Goal: Check status: Check status

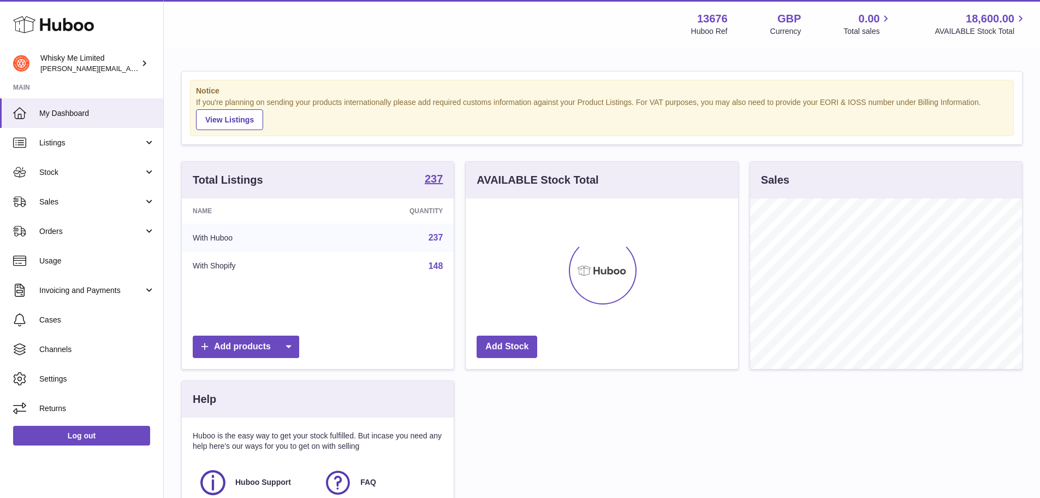
scroll to position [170, 273]
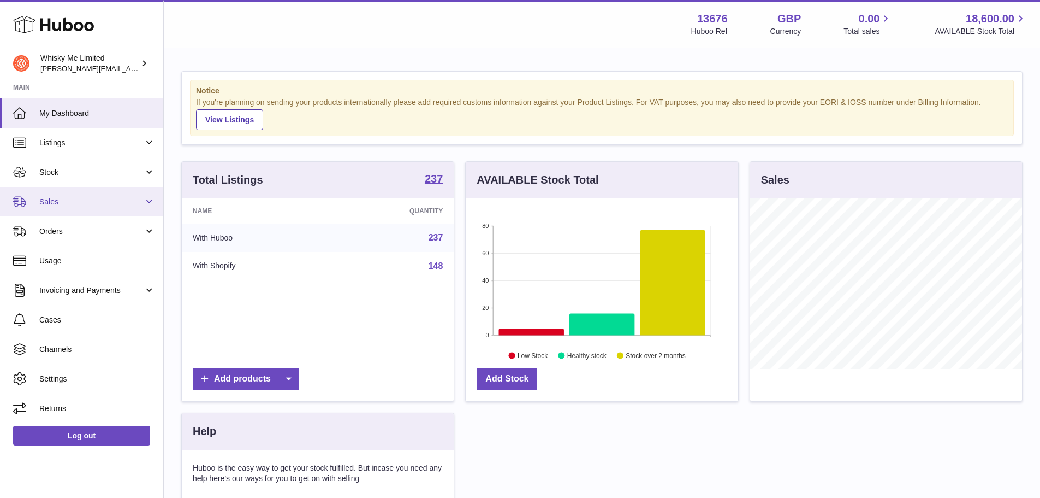
click at [95, 205] on span "Sales" at bounding box center [91, 202] width 104 height 10
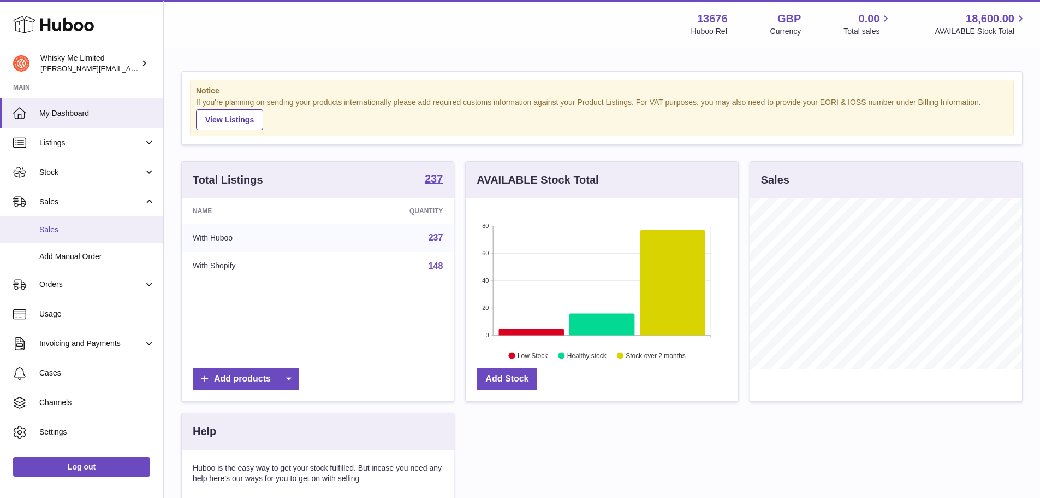
click at [66, 226] on span "Sales" at bounding box center [97, 229] width 116 height 10
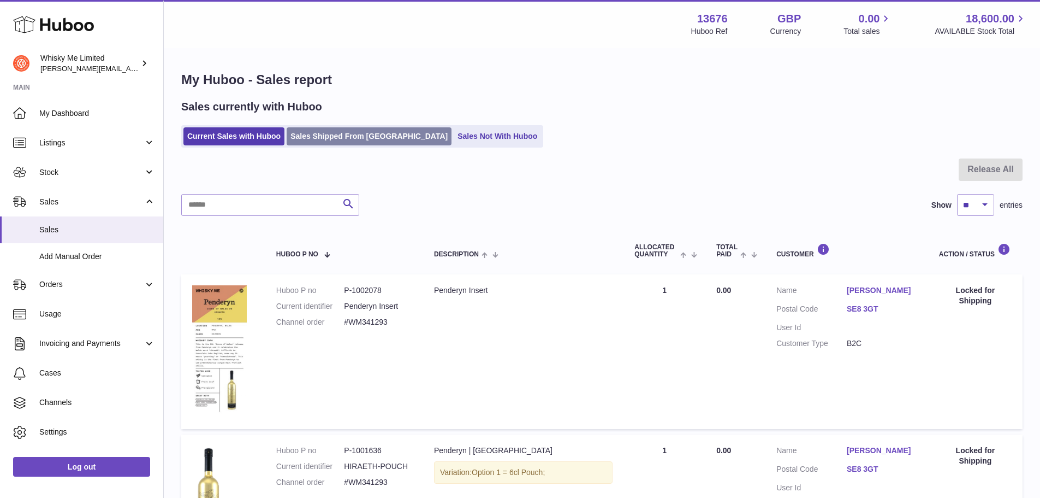
click at [320, 141] on link "Sales Shipped From [GEOGRAPHIC_DATA]" at bounding box center [369, 136] width 165 height 18
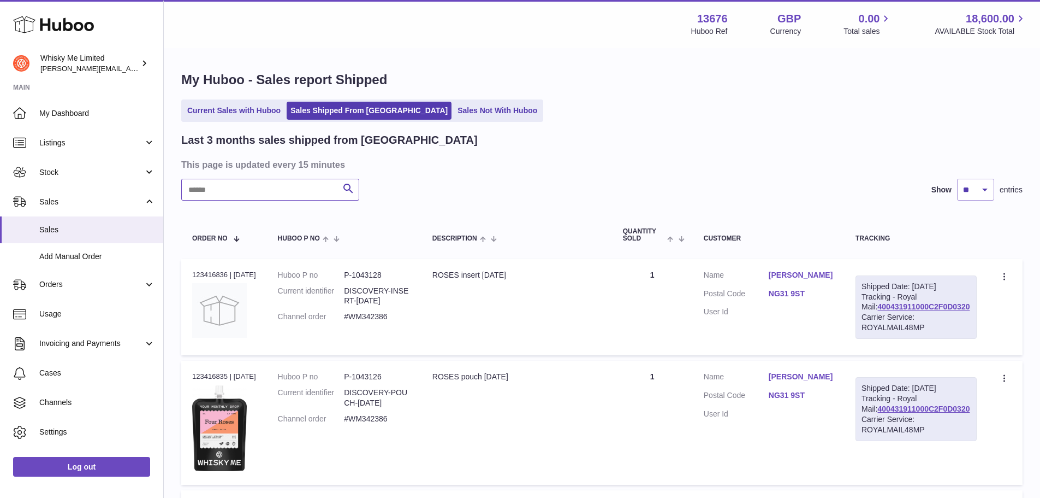
click at [290, 181] on input "text" at bounding box center [270, 190] width 178 height 22
paste input "*******"
type input "*******"
click at [345, 190] on icon "submit" at bounding box center [348, 189] width 13 height 14
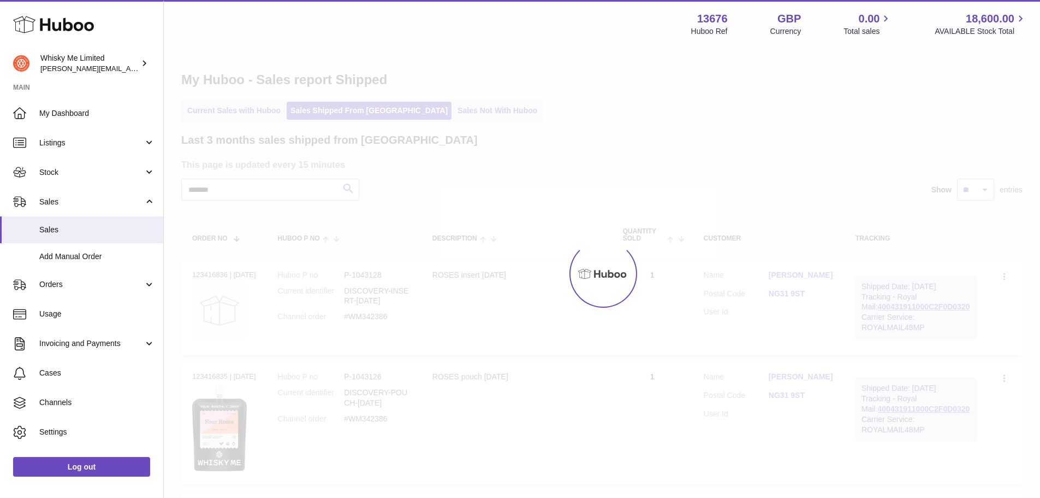
drag, startPoint x: 908, startPoint y: 323, endPoint x: 928, endPoint y: 327, distance: 20.1
click at [925, 328] on div at bounding box center [602, 273] width 877 height 448
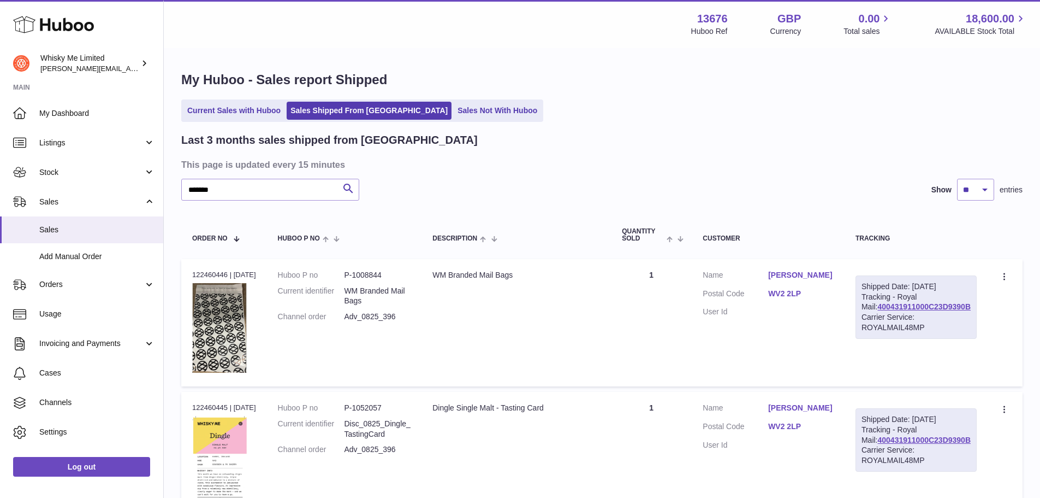
click at [935, 311] on link "400431911000C23D9390B" at bounding box center [924, 306] width 93 height 9
click at [905, 311] on link "400431911000C23D9390B" at bounding box center [924, 306] width 93 height 9
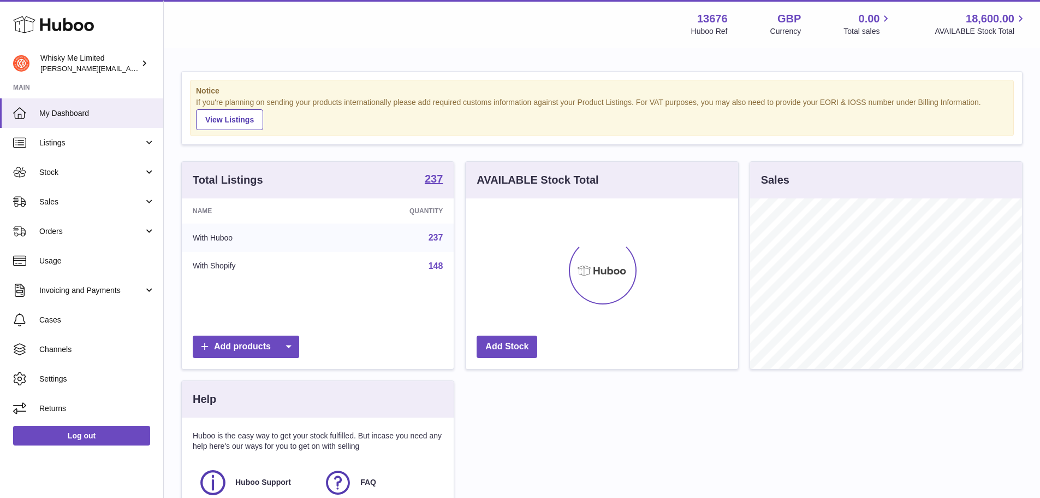
scroll to position [170, 273]
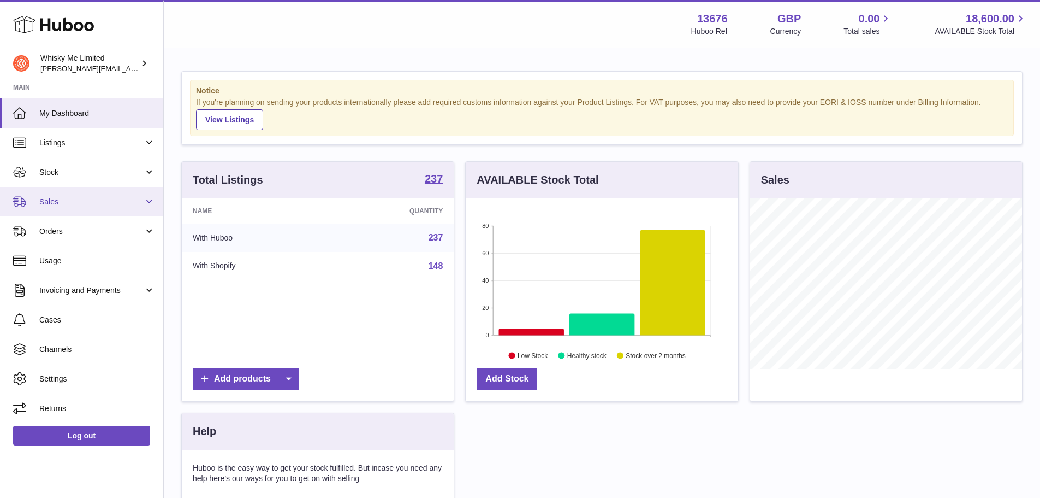
click at [89, 197] on span "Sales" at bounding box center [91, 202] width 104 height 10
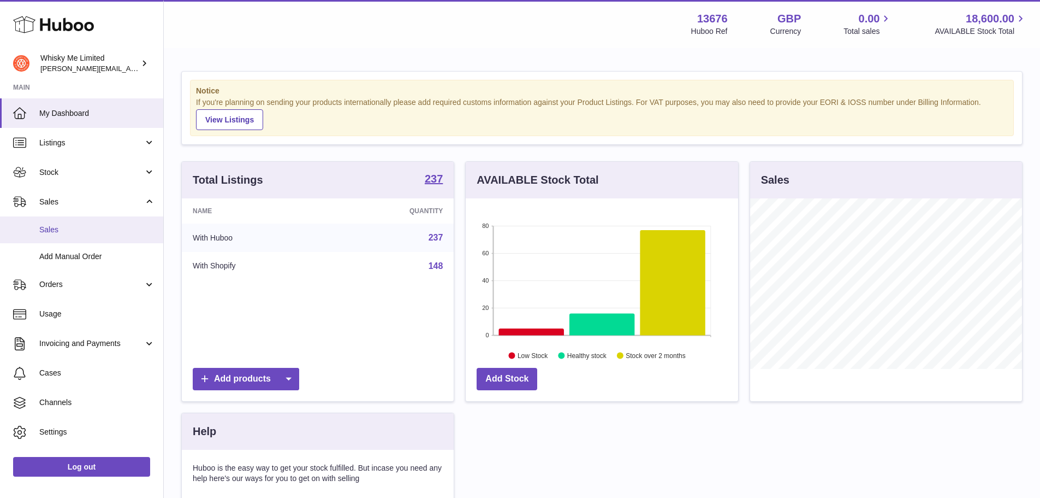
click at [67, 230] on span "Sales" at bounding box center [97, 229] width 116 height 10
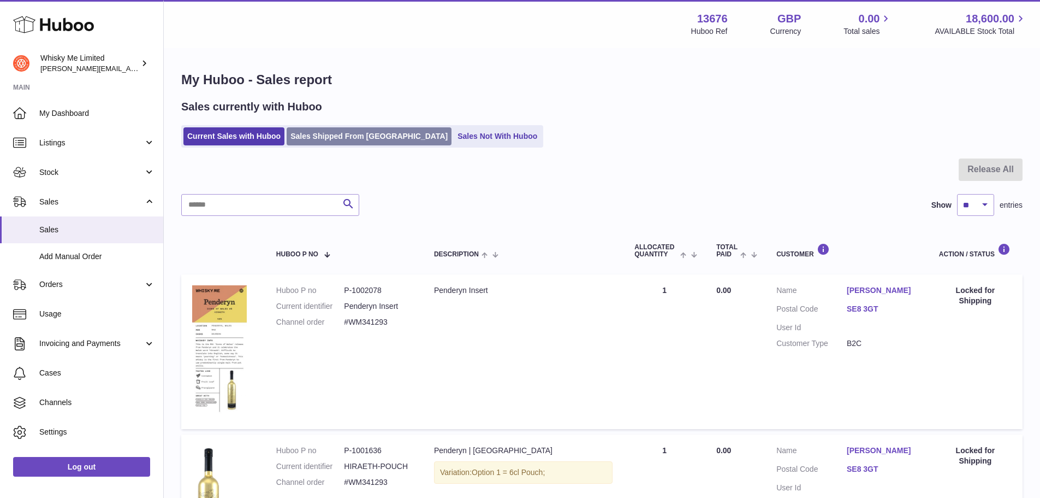
click at [353, 128] on link "Sales Shipped From [GEOGRAPHIC_DATA]" at bounding box center [369, 136] width 165 height 18
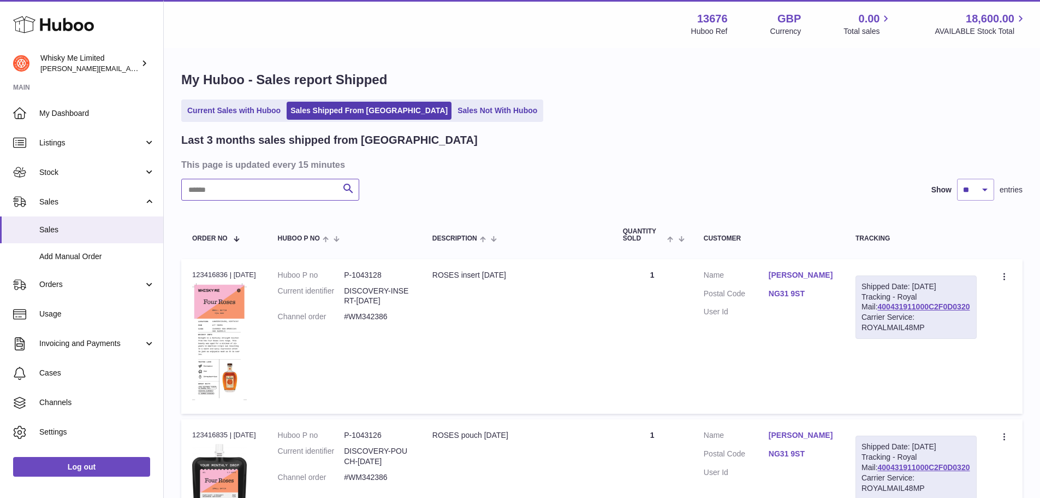
click at [229, 187] on input "text" at bounding box center [270, 190] width 178 height 22
paste input "*******"
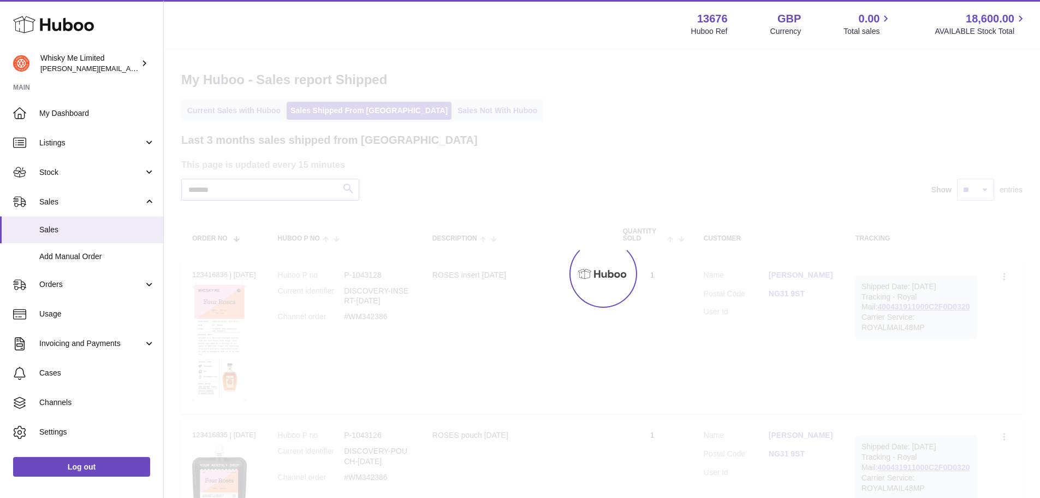
type input "*******"
click at [350, 188] on div at bounding box center [602, 273] width 877 height 448
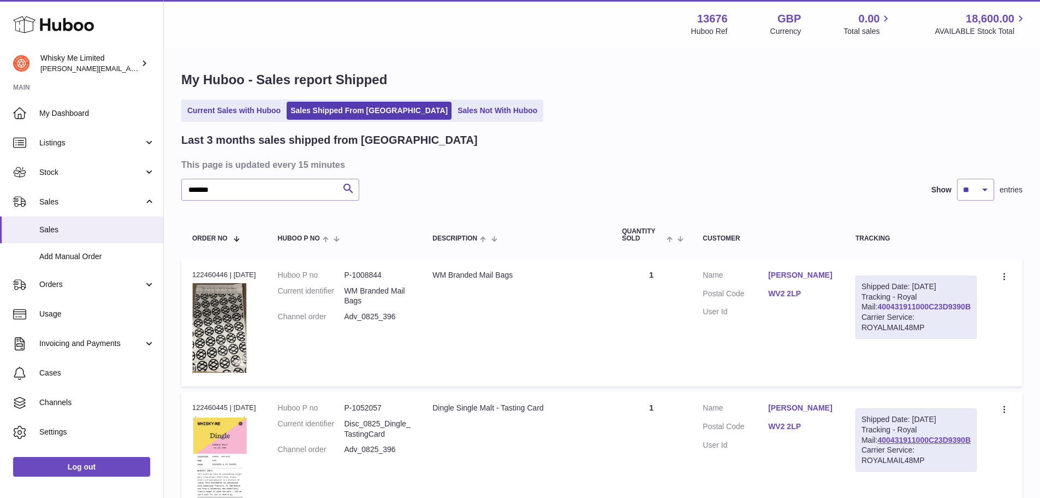
click at [954, 311] on link "400431911000C23D9390B" at bounding box center [924, 306] width 93 height 9
click at [549, 103] on div "Current Sales with Huboo Sales Shipped From [GEOGRAPHIC_DATA] Sales Not With Hu…" at bounding box center [602, 110] width 842 height 22
